Goal: Task Accomplishment & Management: Use online tool/utility

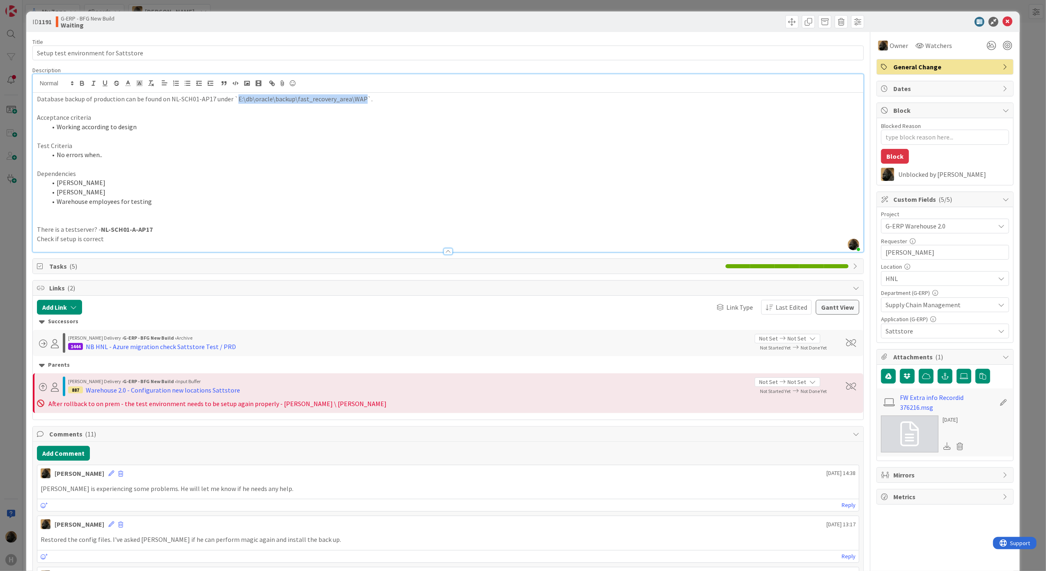
click at [18, 306] on div "ID 1191 G-ERP - BFG New Build Waiting Title 36 / 128 Setup test environment for…" at bounding box center [523, 285] width 1046 height 571
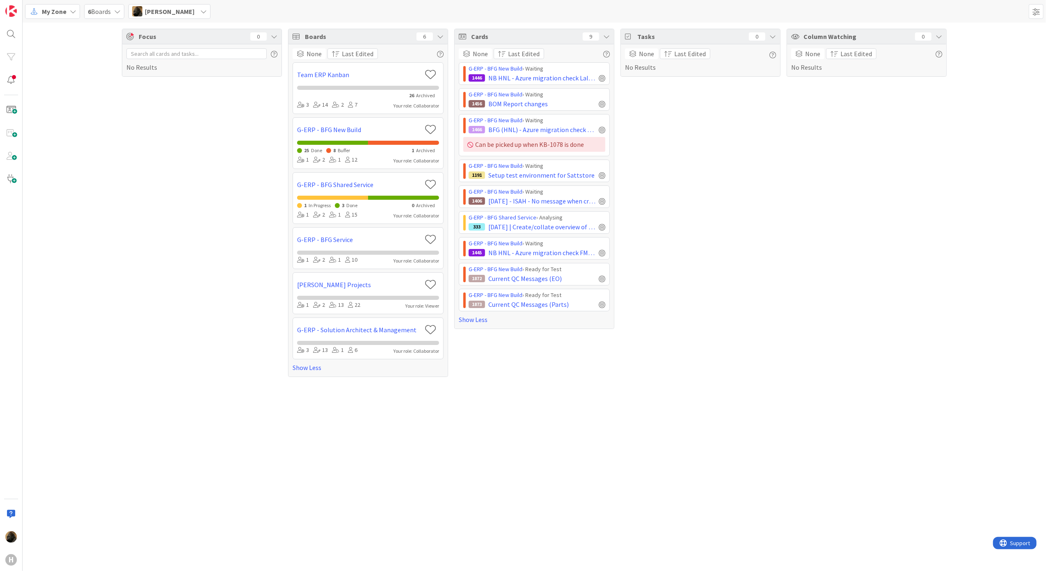
click at [63, 11] on span "My Zone" at bounding box center [54, 12] width 25 height 10
click at [63, 71] on span "Kanban" at bounding box center [72, 71] width 59 height 12
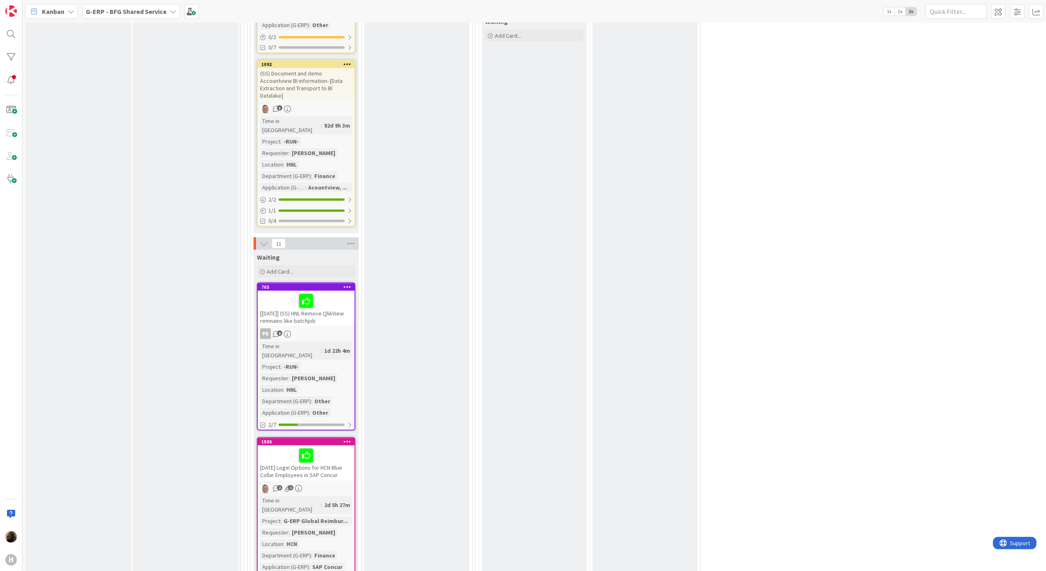
scroll to position [985, 0]
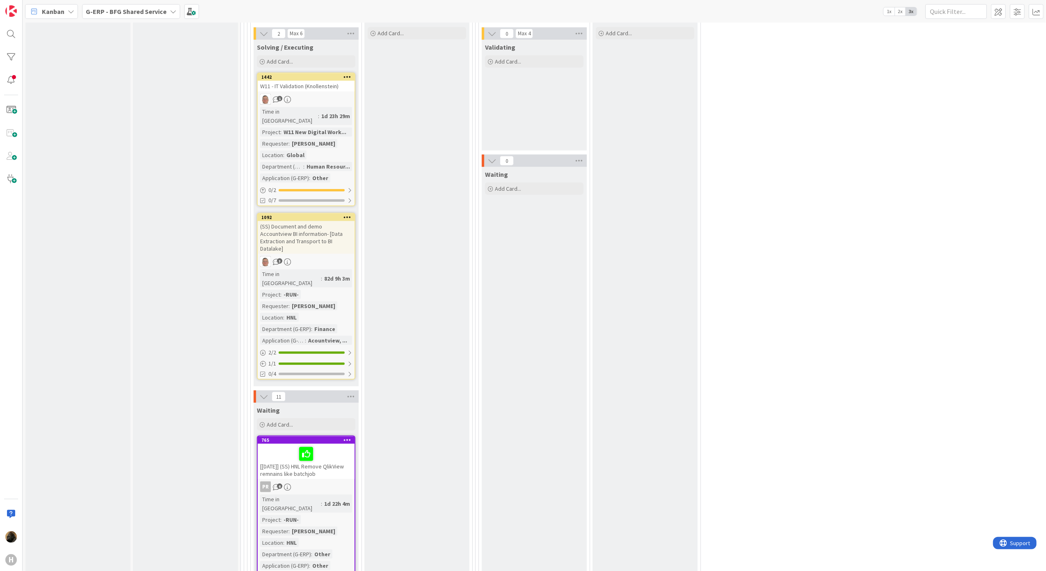
click at [113, 7] on span "G-ERP - BFG Shared Service" at bounding box center [126, 12] width 81 height 10
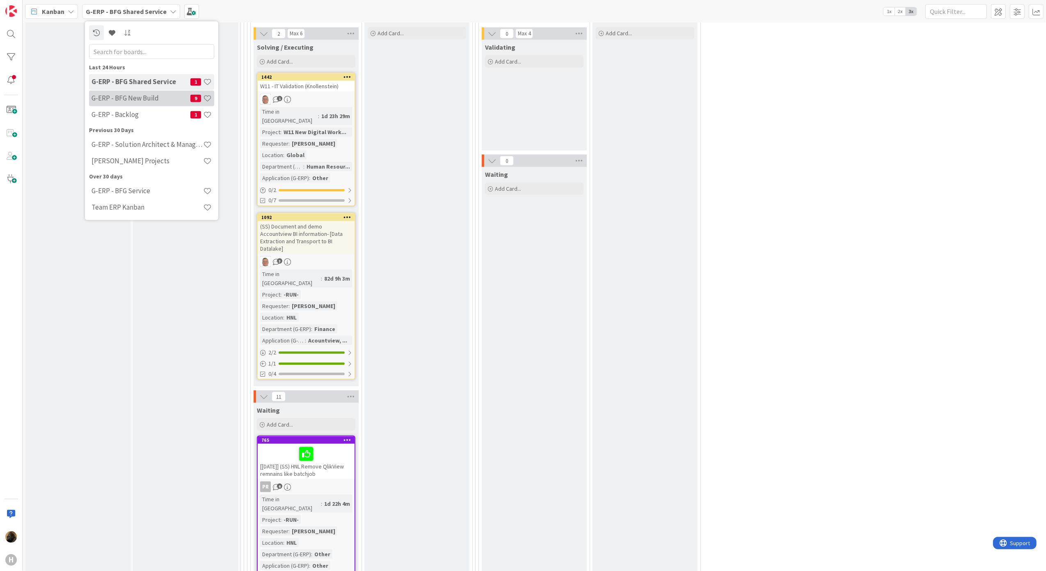
click at [140, 100] on h4 "G-ERP - BFG New Build" at bounding box center [140, 98] width 99 height 8
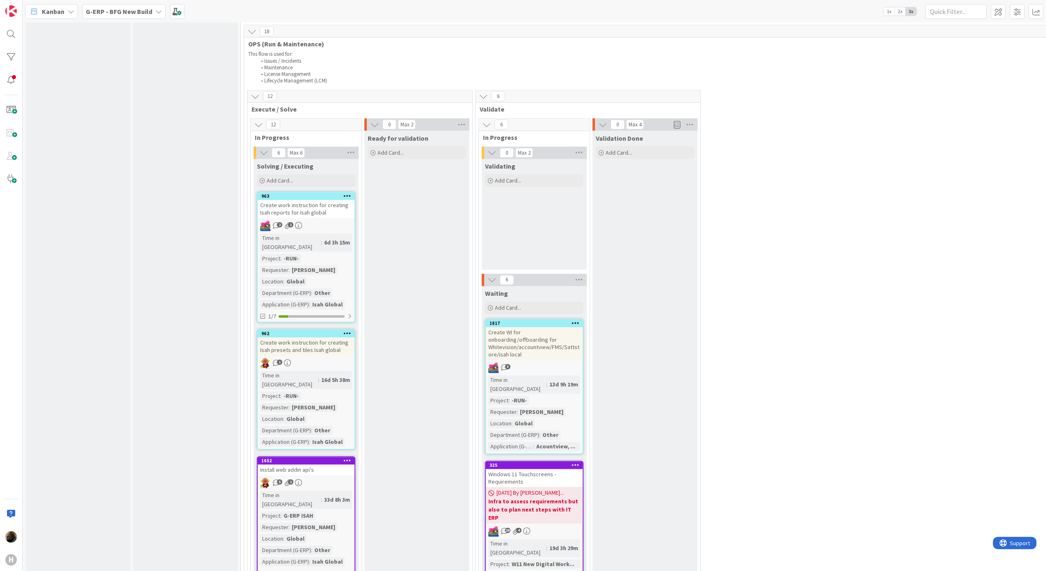
scroll to position [1660, 0]
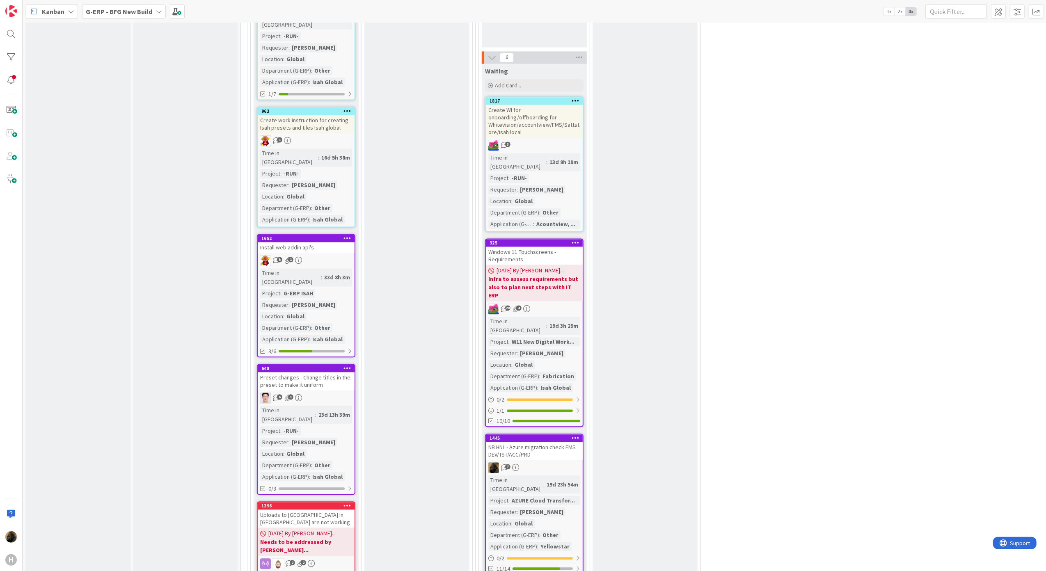
click at [314, 234] on link "1652 Install web addin api's 5 1 Time in Column : 33d 8h 3m Project : G-ERP ISA…" at bounding box center [306, 295] width 98 height 123
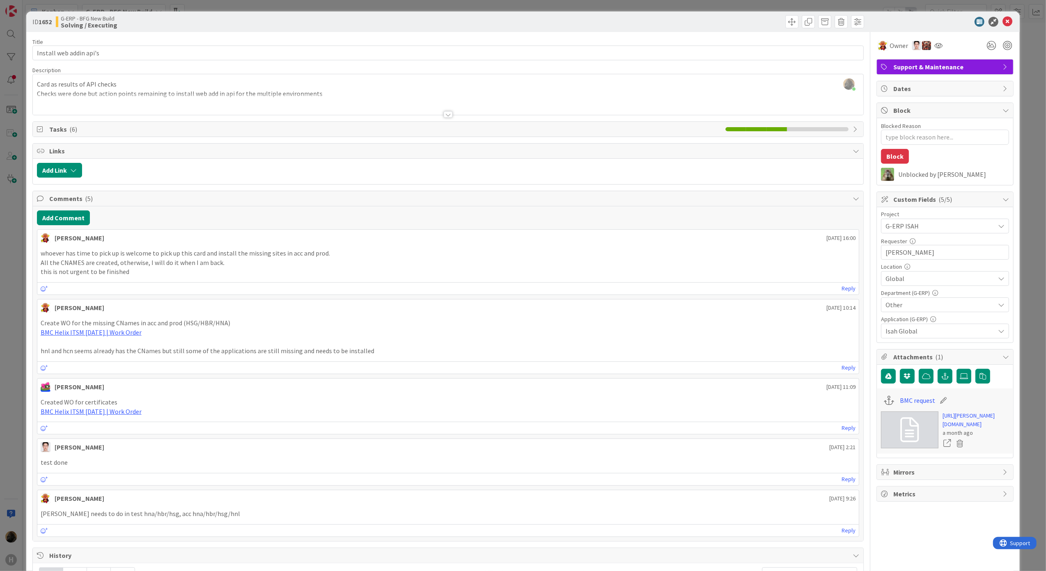
click at [245, 137] on div "Tasks ( 6 )" at bounding box center [448, 129] width 832 height 16
click at [243, 130] on span "Tasks ( 6 )" at bounding box center [385, 129] width 672 height 10
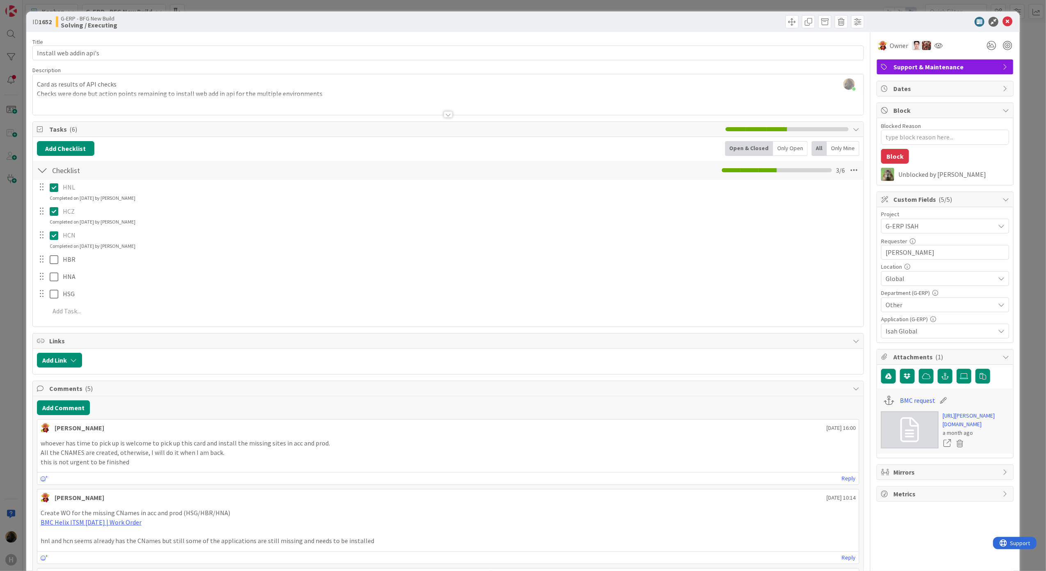
type textarea "x"
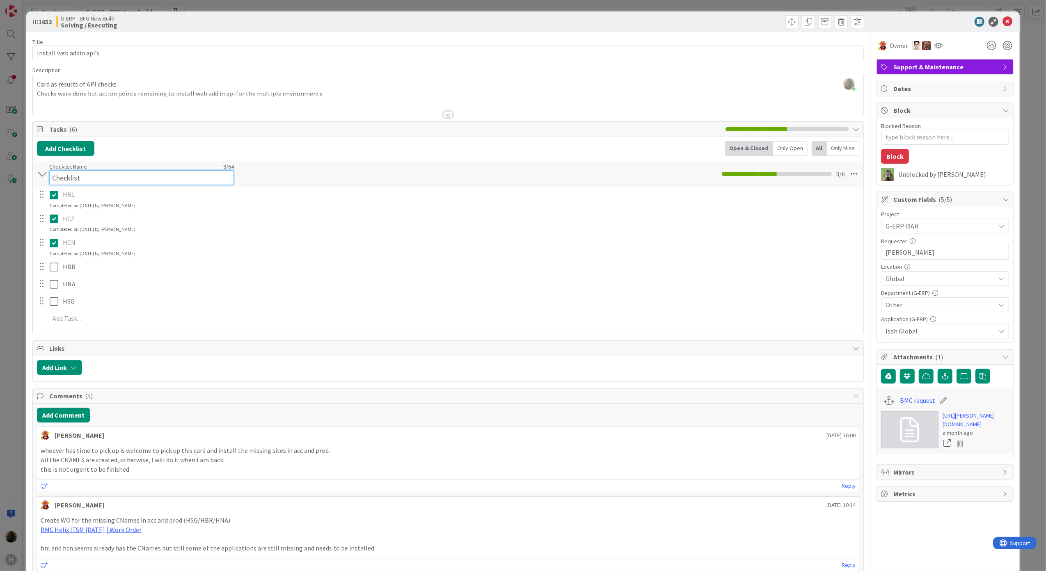
click at [109, 171] on input "Checklist" at bounding box center [141, 177] width 185 height 15
type input "TEST"
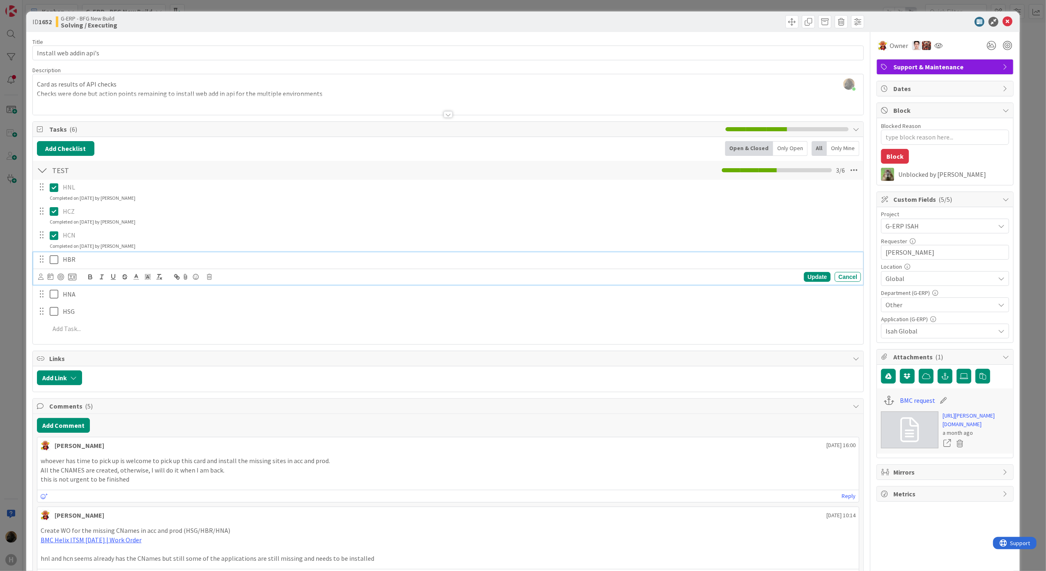
click at [55, 263] on icon at bounding box center [54, 260] width 9 height 10
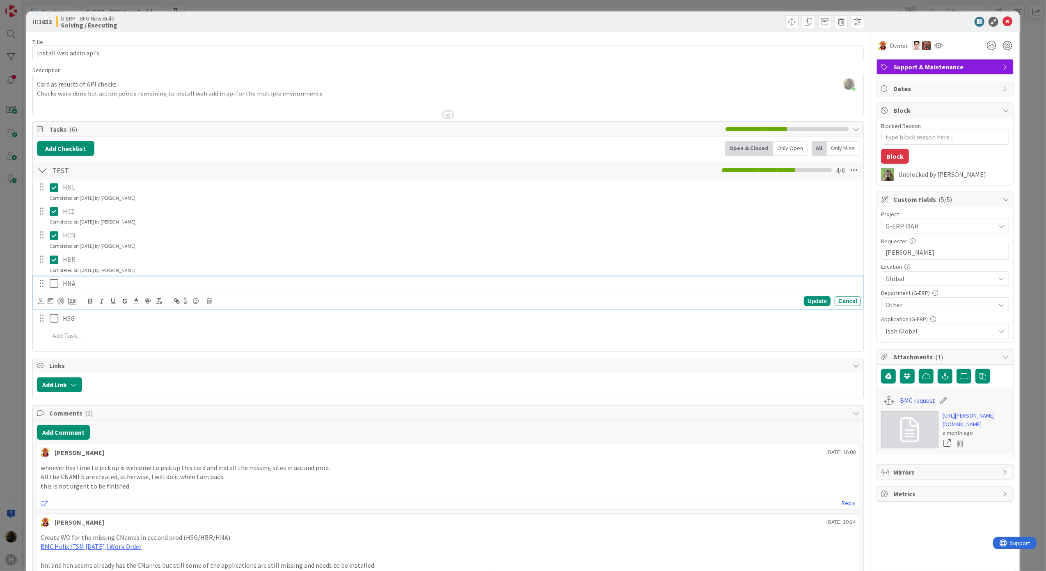
click at [55, 284] on icon at bounding box center [54, 284] width 9 height 10
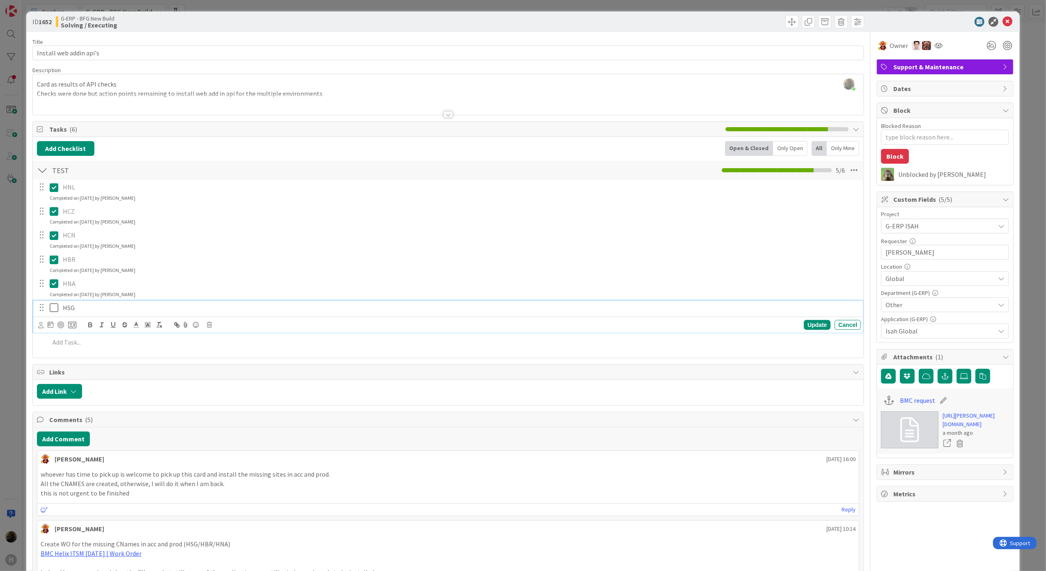
click at [56, 309] on icon at bounding box center [54, 308] width 9 height 10
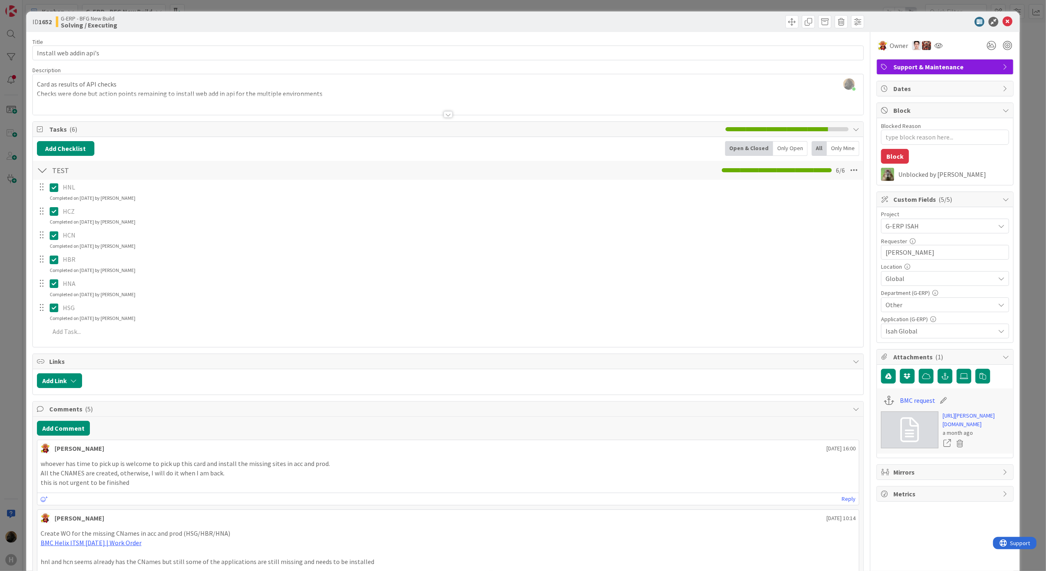
type textarea "x"
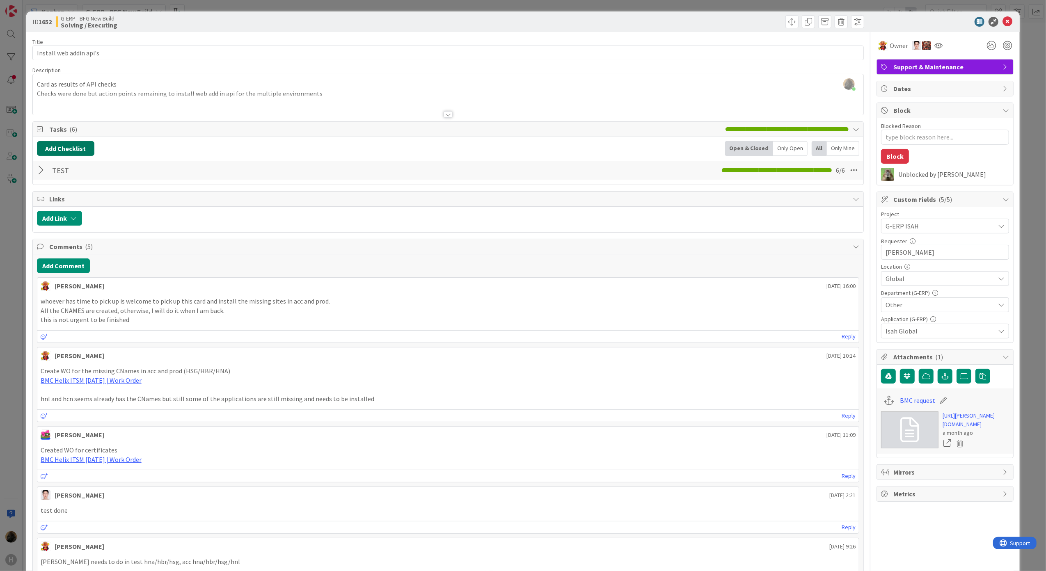
click at [45, 146] on button "Add Checklist" at bounding box center [65, 148] width 57 height 15
type input "ACC"
type textarea "x"
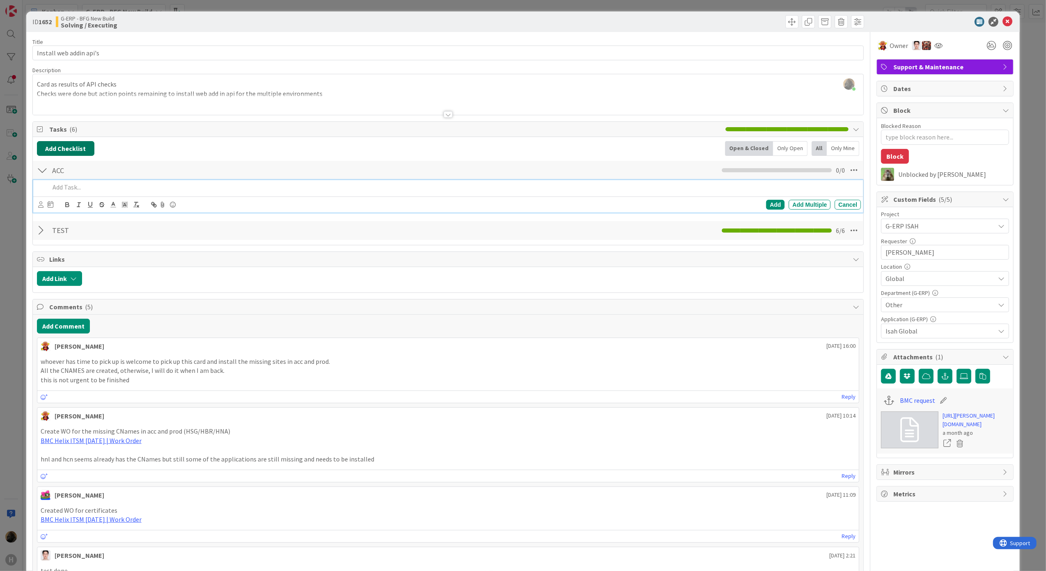
click at [82, 156] on button "Add Checklist" at bounding box center [65, 148] width 57 height 15
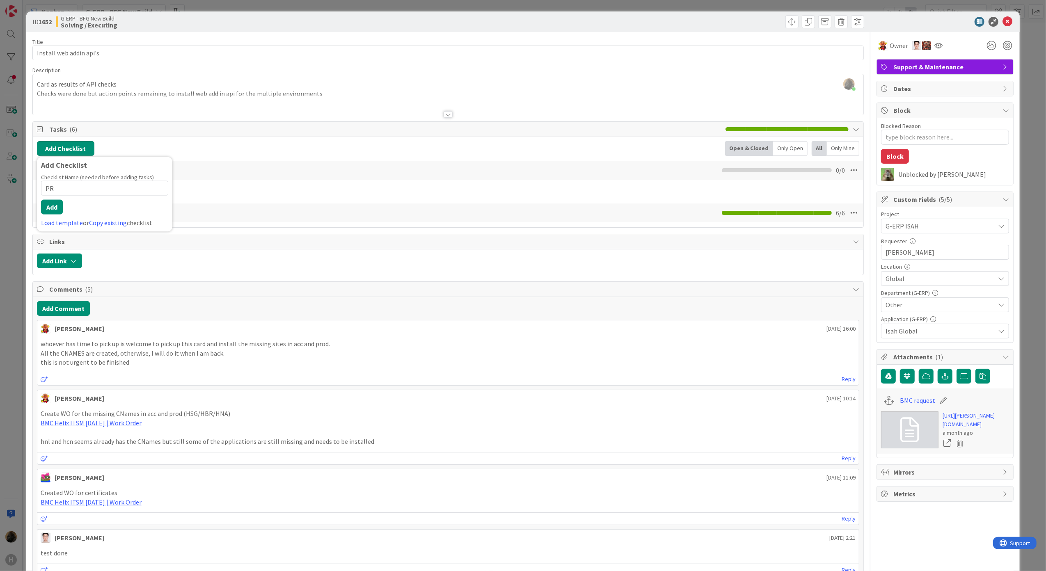
type input "PRD"
type textarea "x"
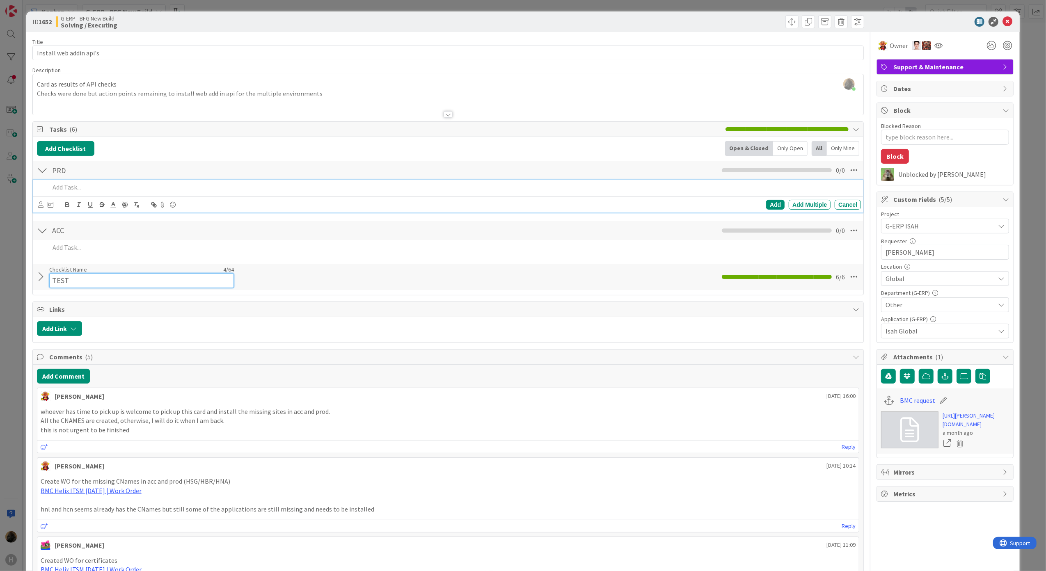
click at [84, 281] on input "TEST" at bounding box center [141, 280] width 185 height 15
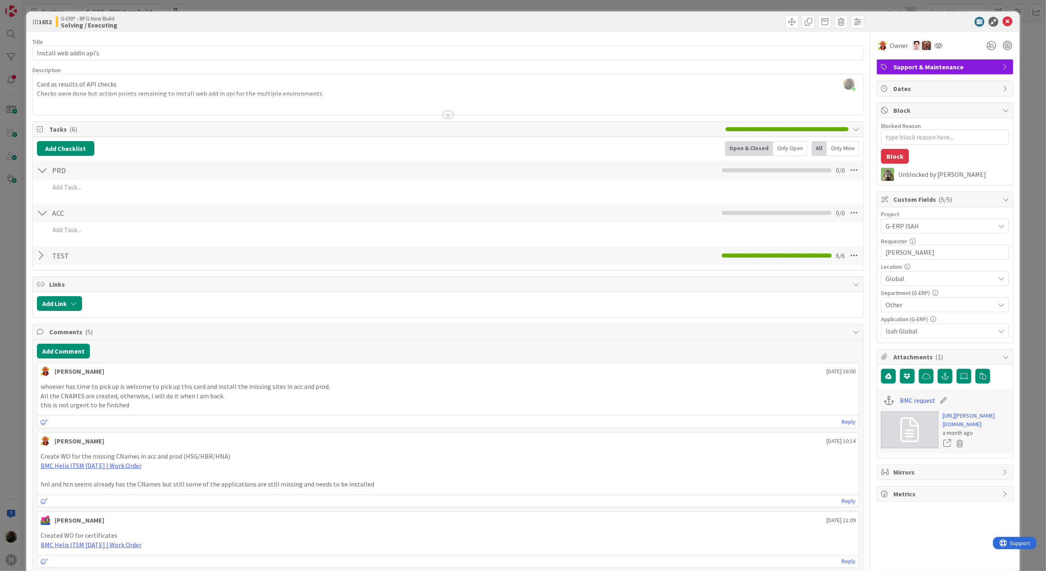
click at [44, 266] on div "TEST Checklist Name 4 / 64 TEST 6 / 6" at bounding box center [448, 255] width 831 height 21
click at [40, 256] on div at bounding box center [42, 255] width 11 height 15
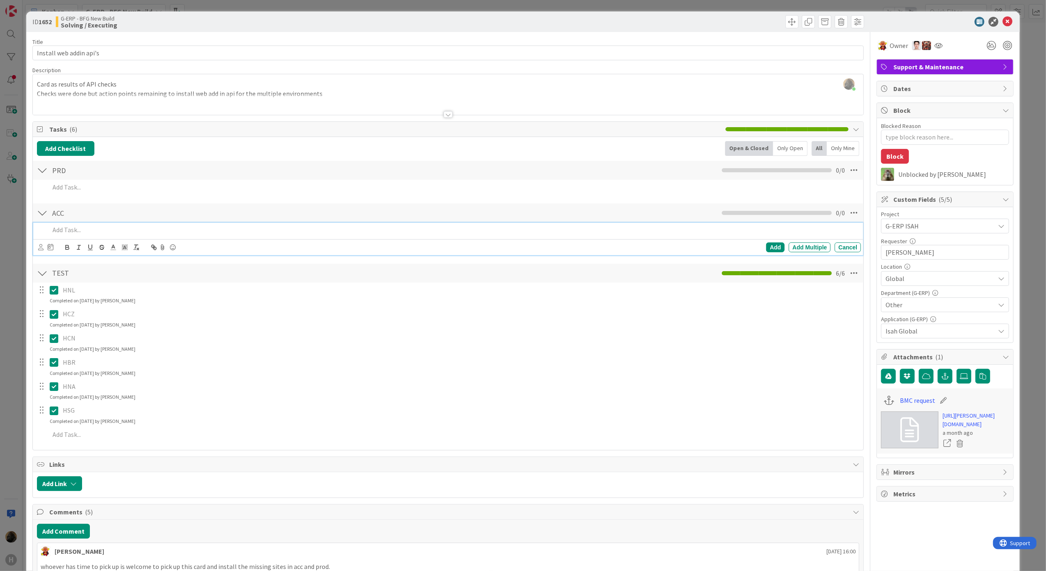
click at [84, 232] on p at bounding box center [454, 229] width 808 height 9
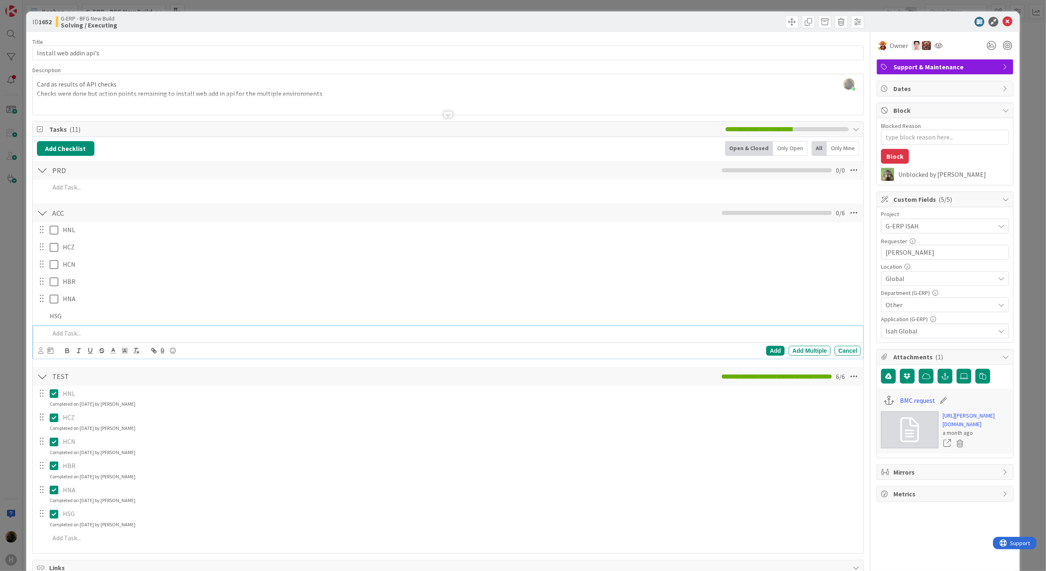
type textarea "x"
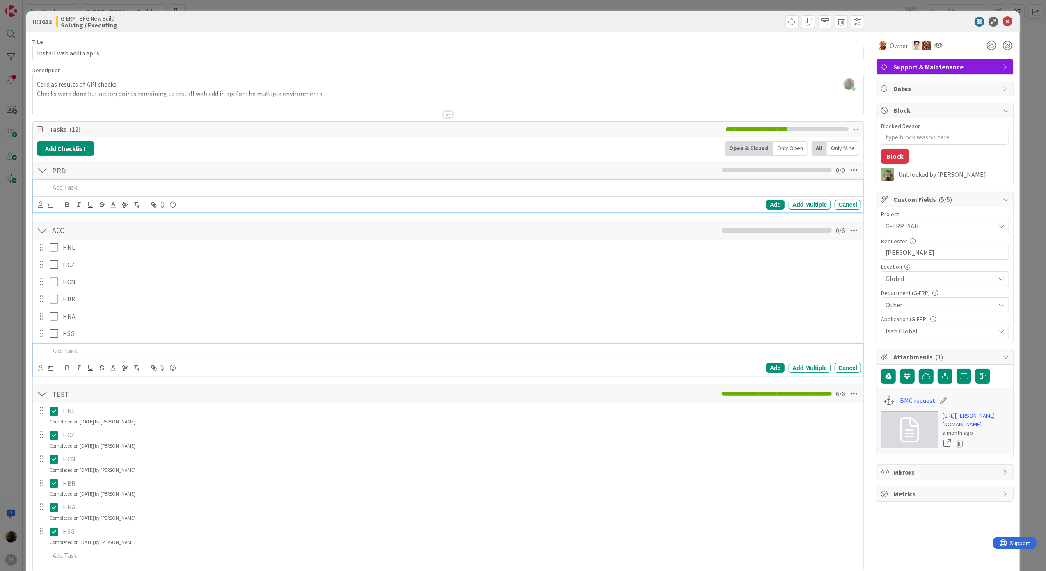
click at [91, 194] on div at bounding box center [453, 187] width 815 height 14
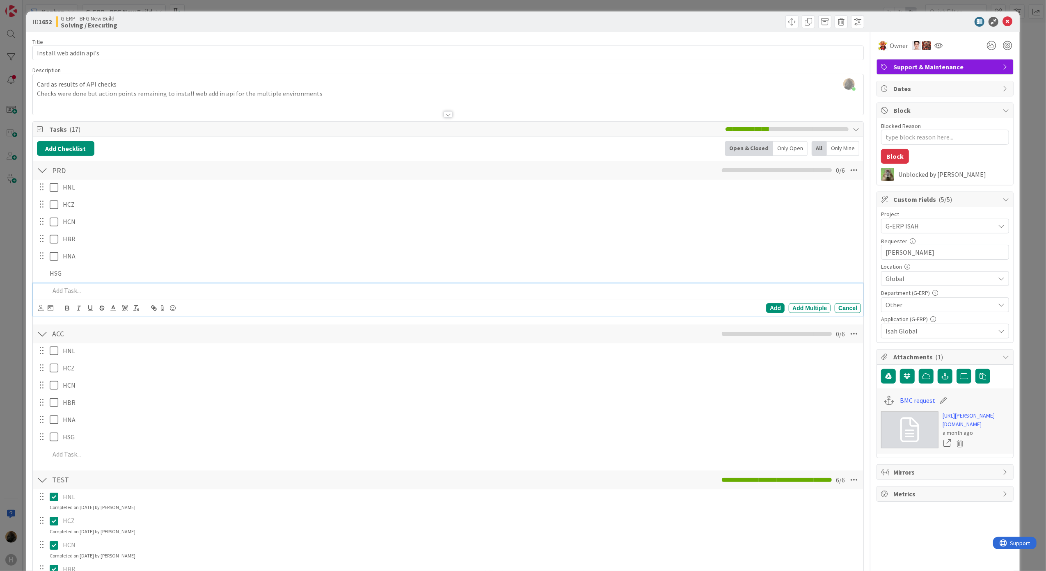
type textarea "x"
click at [48, 175] on div "PRD Checklist Name 3 / 64 PRD 0 / 6" at bounding box center [448, 170] width 831 height 19
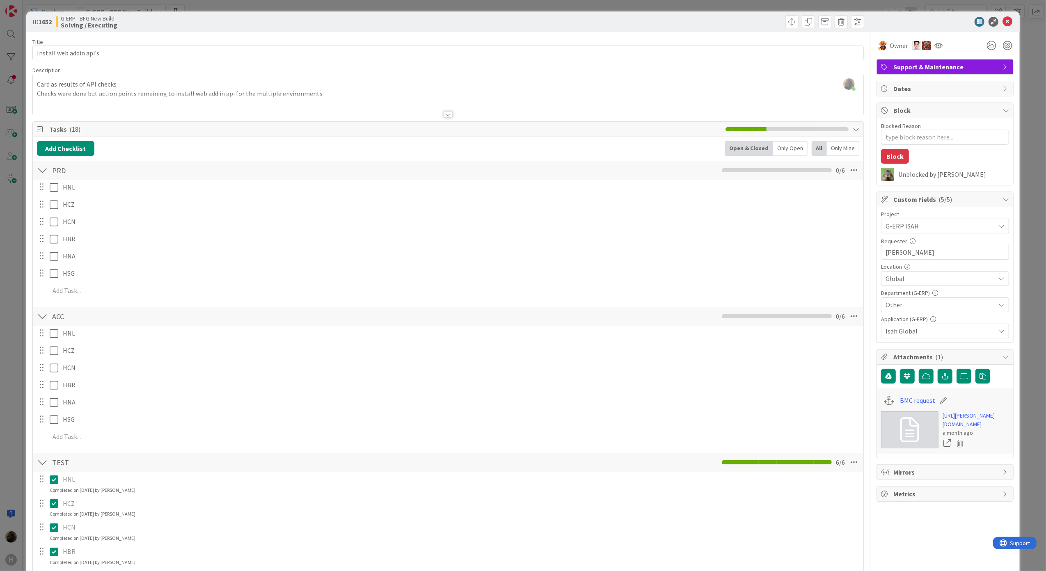
click at [43, 178] on div at bounding box center [42, 170] width 11 height 15
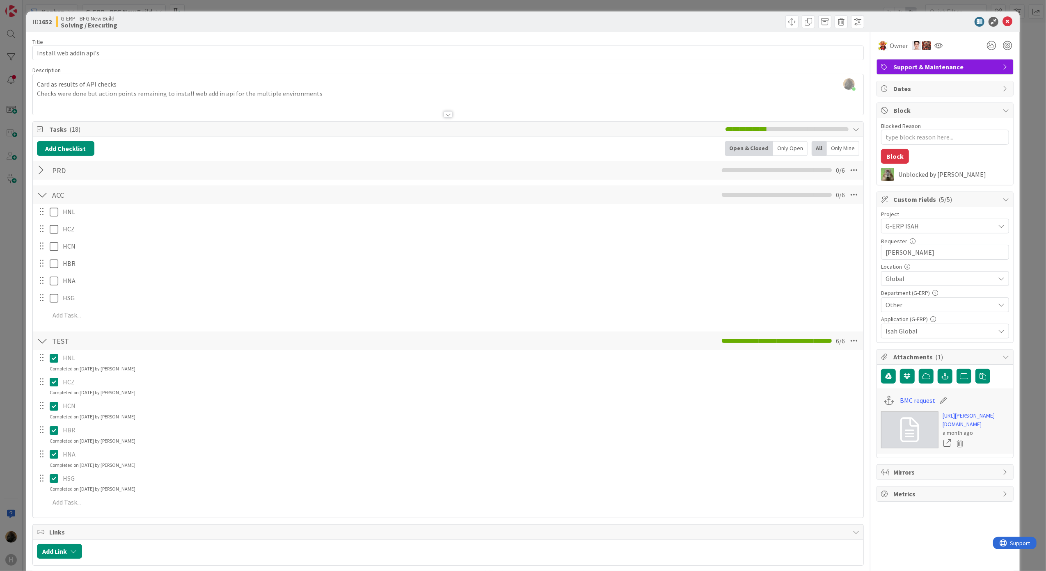
click at [41, 198] on div at bounding box center [42, 194] width 11 height 15
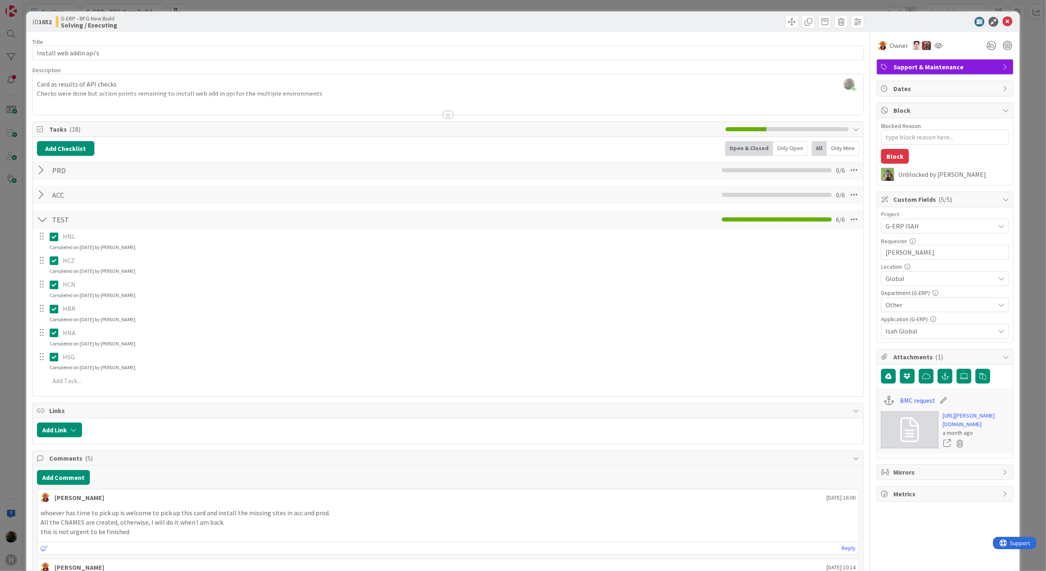
click at [44, 221] on div at bounding box center [42, 219] width 11 height 15
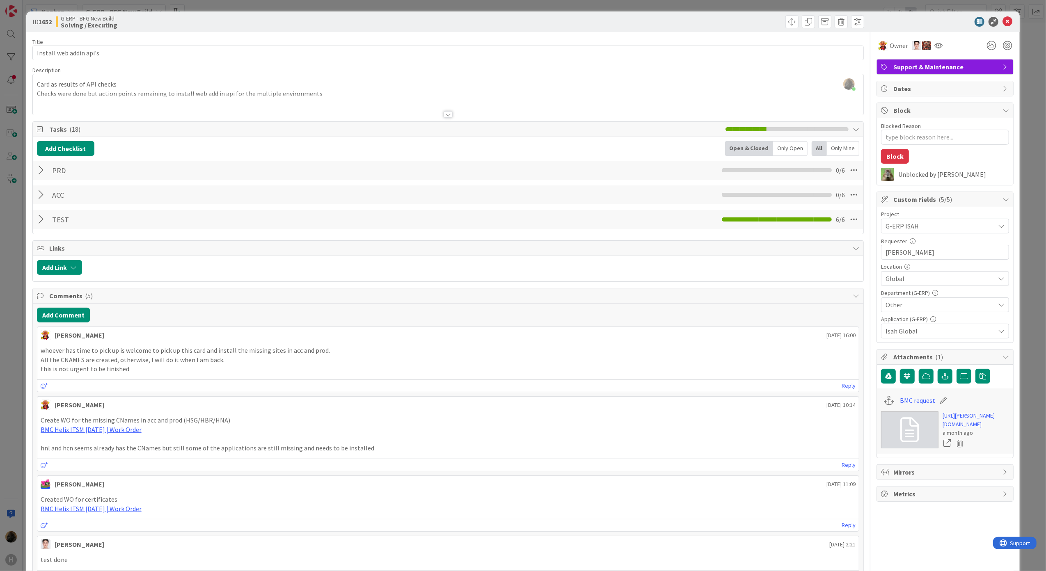
click at [43, 193] on div at bounding box center [42, 194] width 11 height 15
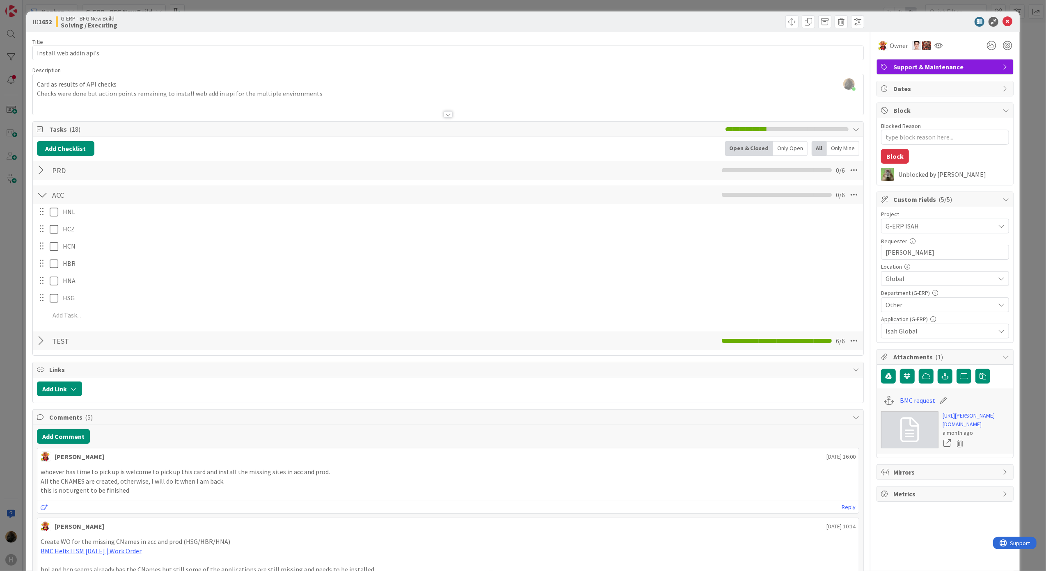
click at [43, 193] on div at bounding box center [42, 194] width 11 height 15
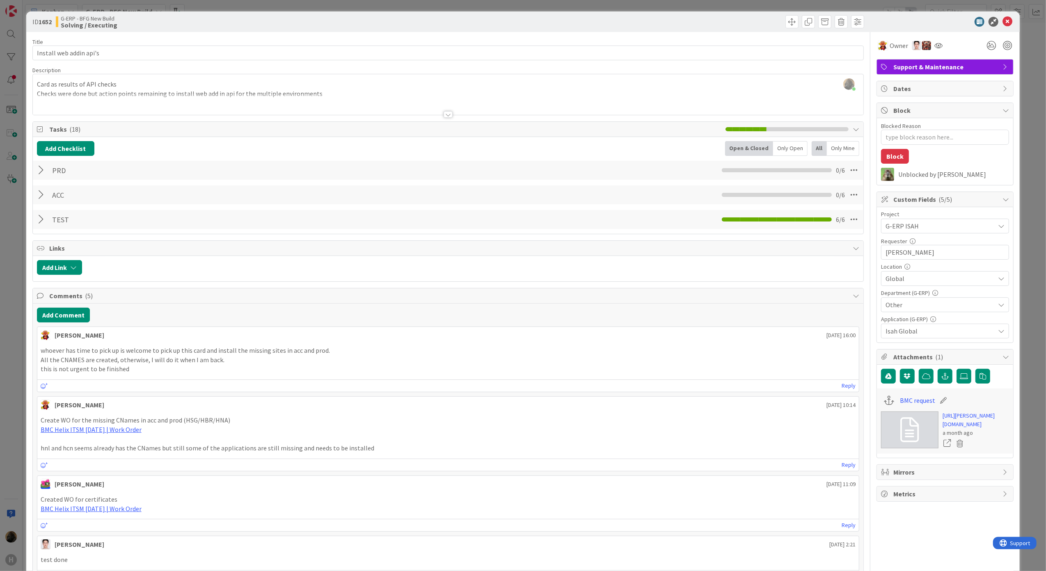
click at [288, 103] on div at bounding box center [448, 104] width 831 height 21
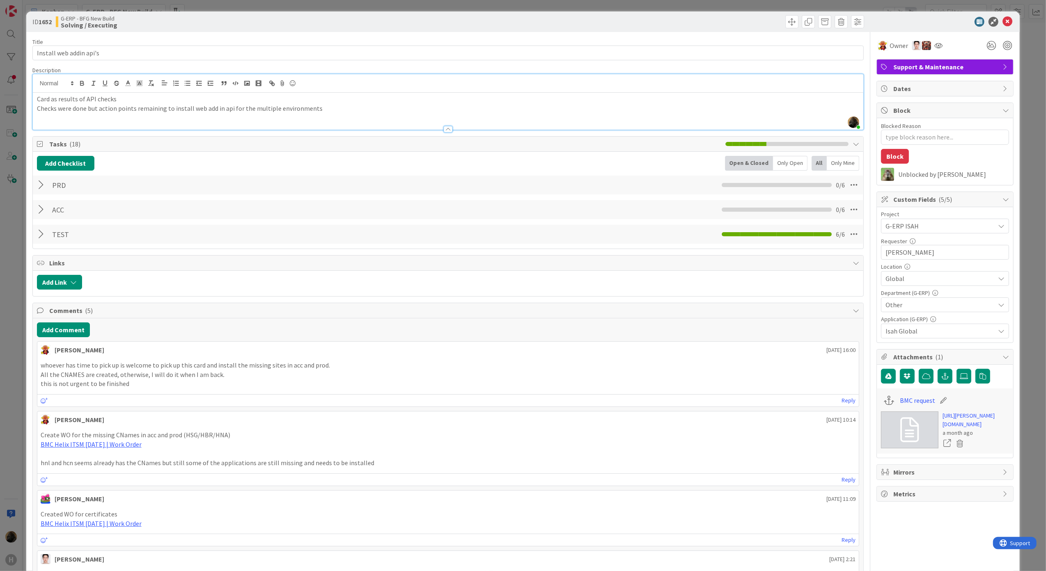
click at [326, 104] on p "Checks were done but action points remaining to install web add in api for the …" at bounding box center [448, 108] width 823 height 9
drag, startPoint x: 38, startPoint y: 237, endPoint x: 38, endPoint y: 223, distance: 14.0
click at [38, 237] on div at bounding box center [42, 235] width 11 height 15
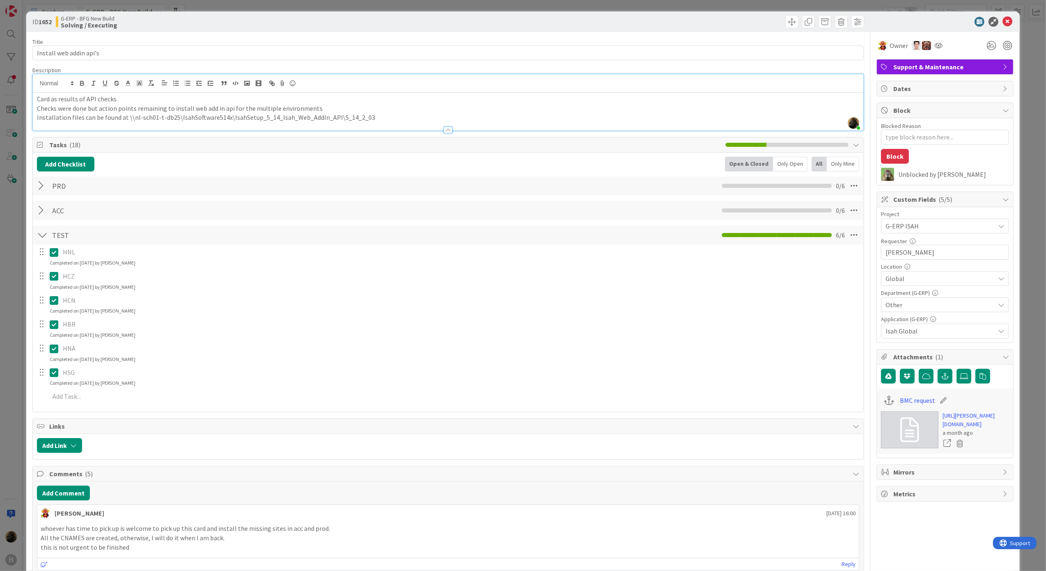
click at [38, 212] on div at bounding box center [42, 210] width 11 height 15
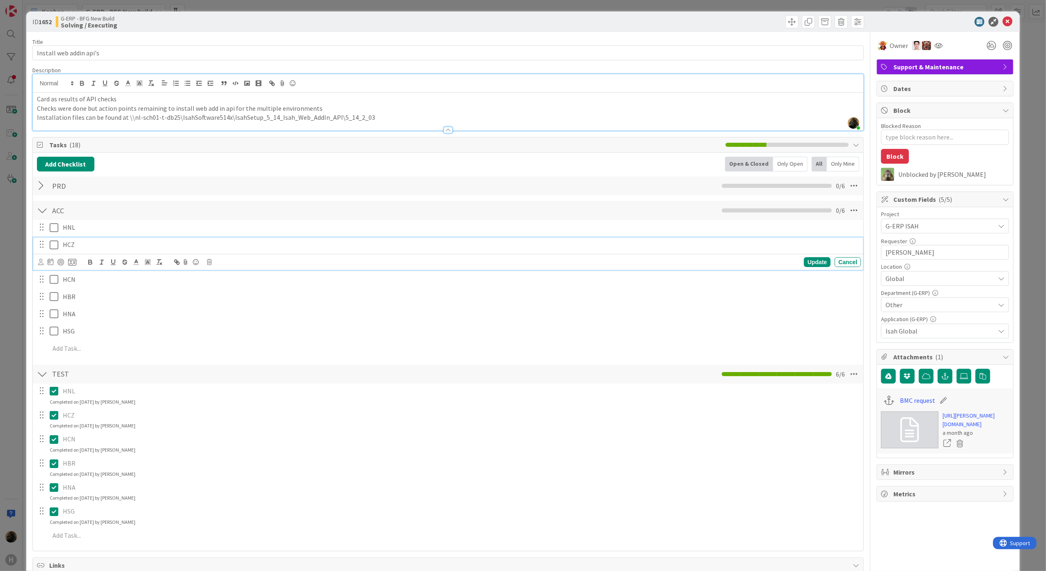
click at [51, 245] on icon at bounding box center [54, 245] width 9 height 10
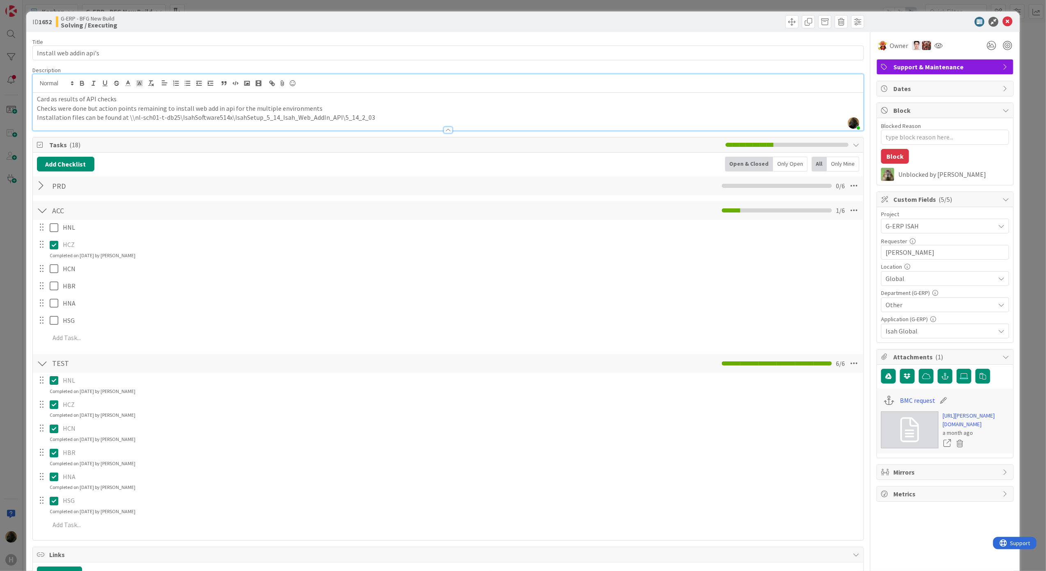
click at [43, 185] on div at bounding box center [42, 185] width 11 height 15
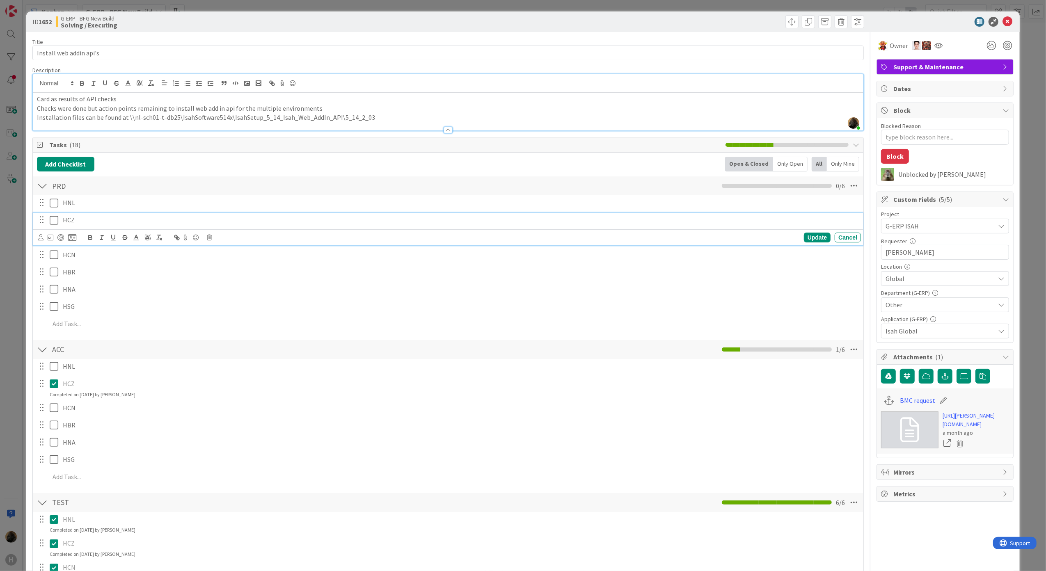
click at [55, 222] on icon at bounding box center [54, 220] width 9 height 10
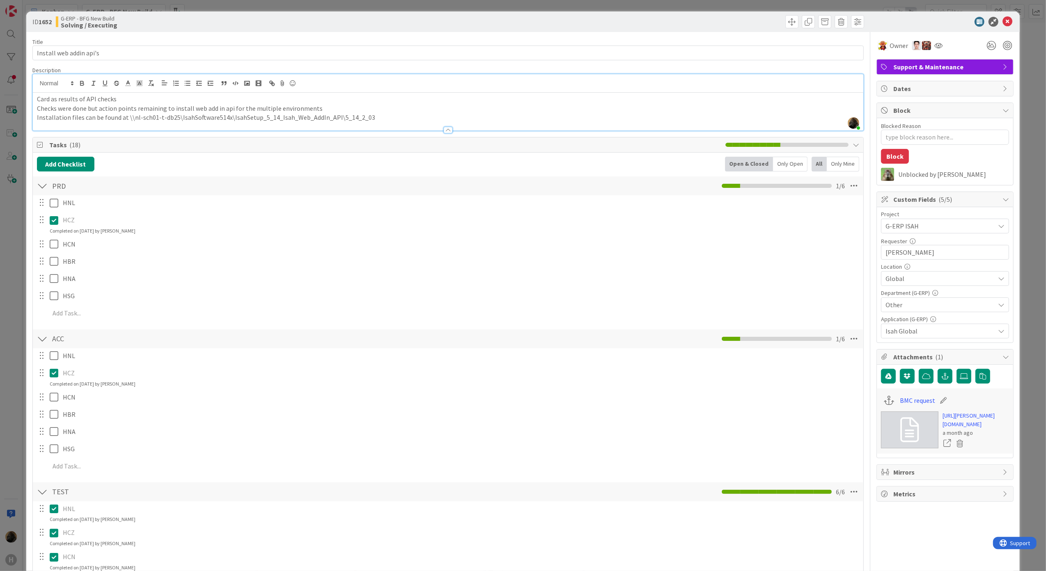
click at [41, 187] on div at bounding box center [42, 185] width 11 height 15
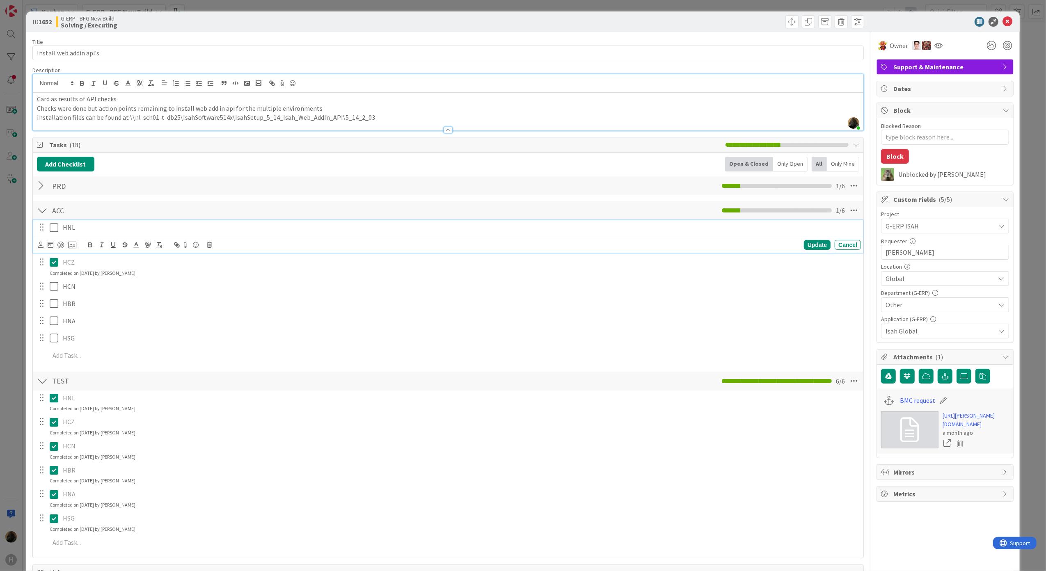
click at [51, 232] on icon at bounding box center [54, 228] width 9 height 10
type textarea "x"
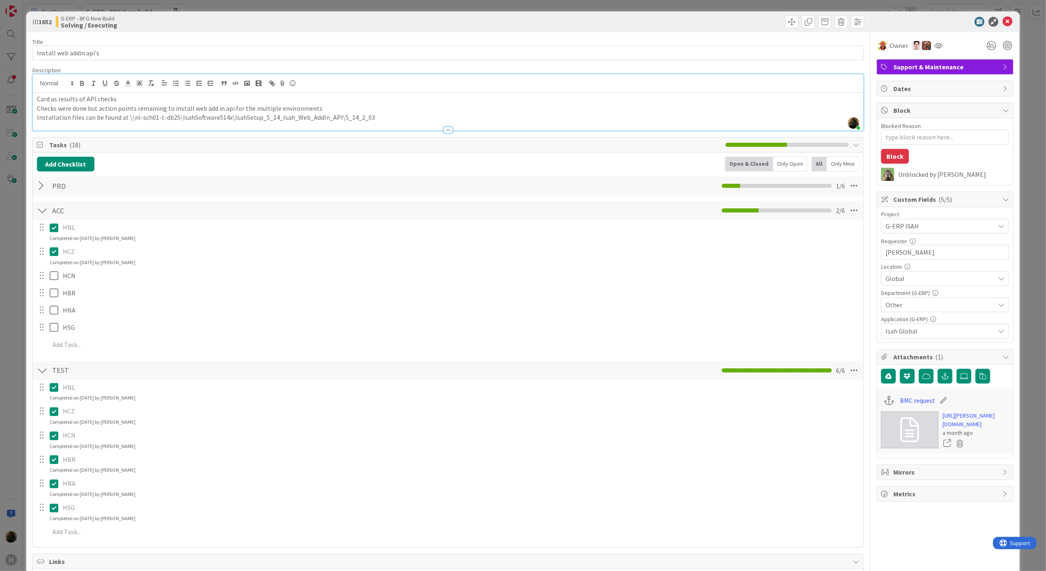
click at [42, 208] on div at bounding box center [42, 210] width 11 height 15
